Goal: Navigation & Orientation: Find specific page/section

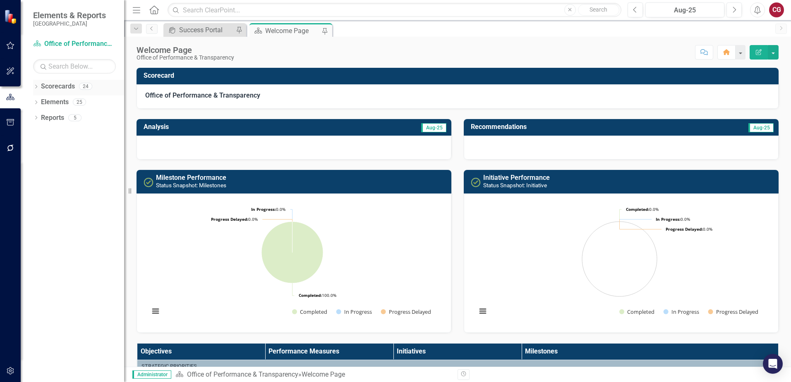
click at [38, 87] on icon "Dropdown" at bounding box center [36, 87] width 6 height 5
click at [40, 102] on icon "Dropdown" at bounding box center [40, 101] width 6 height 5
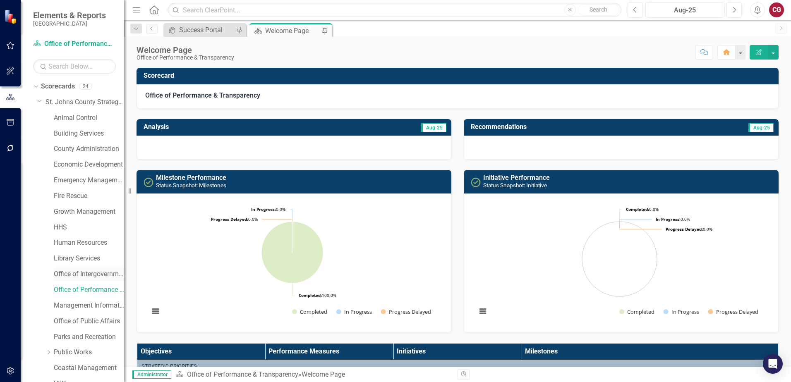
scroll to position [41, 0]
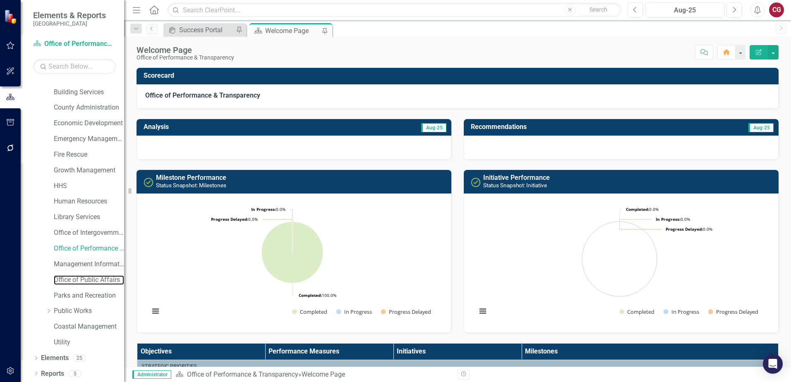
drag, startPoint x: 87, startPoint y: 281, endPoint x: 91, endPoint y: 261, distance: 21.0
click at [87, 281] on link "Office of Public Affairs" at bounding box center [89, 281] width 70 height 10
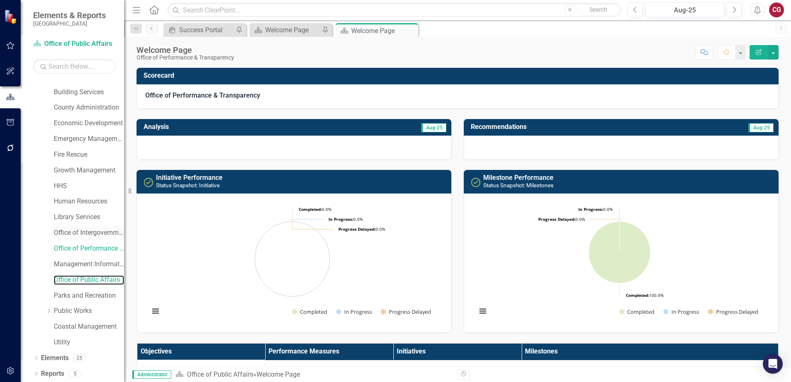
click at [93, 233] on link "Office of Intergovernmental Affairs" at bounding box center [89, 233] width 70 height 10
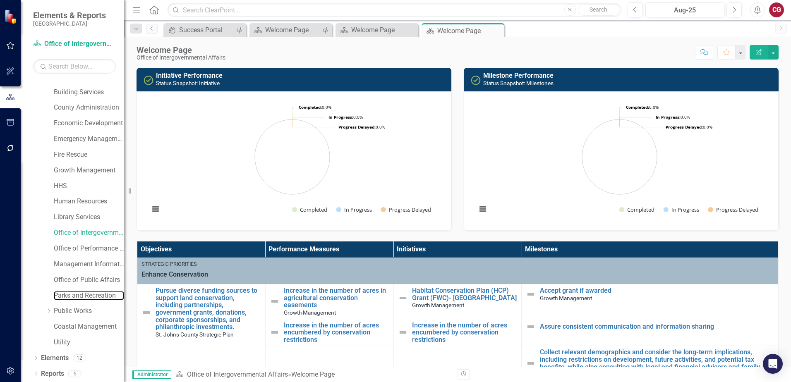
drag, startPoint x: 72, startPoint y: 298, endPoint x: 120, endPoint y: 320, distance: 52.6
click at [72, 298] on link "Parks and Recreation" at bounding box center [89, 296] width 70 height 10
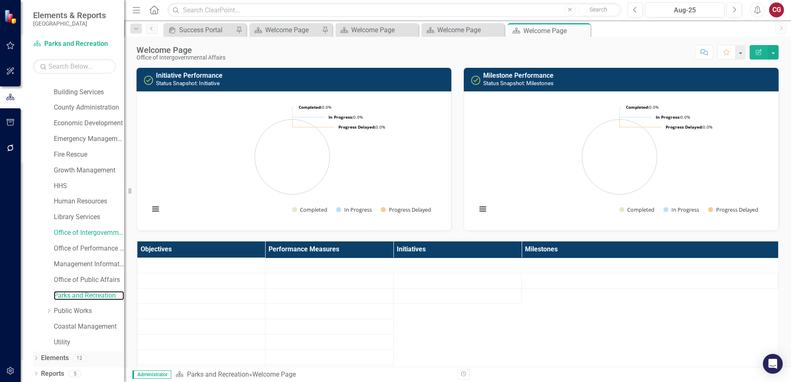
scroll to position [42, 0]
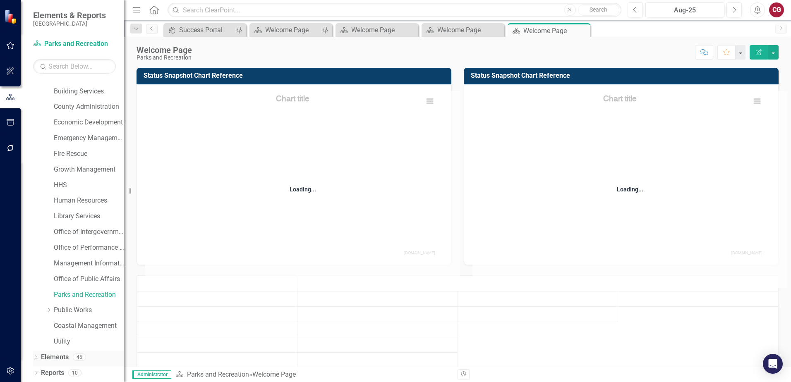
click at [48, 358] on link "Elements" at bounding box center [55, 358] width 28 height 10
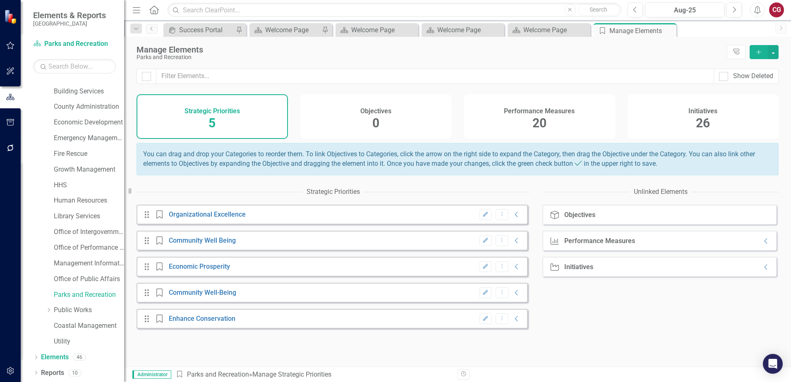
click at [697, 120] on span "26" at bounding box center [703, 123] width 14 height 14
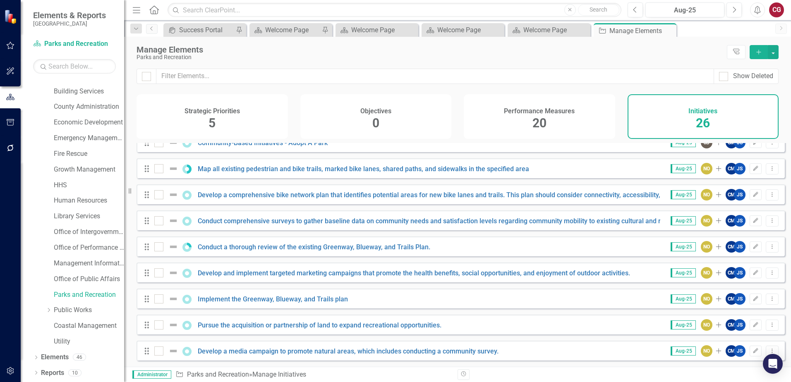
scroll to position [460, 0]
